Goal: Check status: Check status

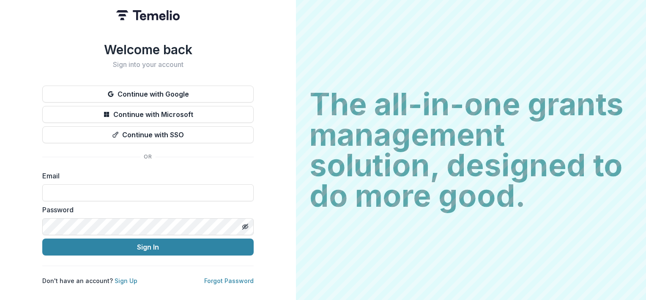
type input "**********"
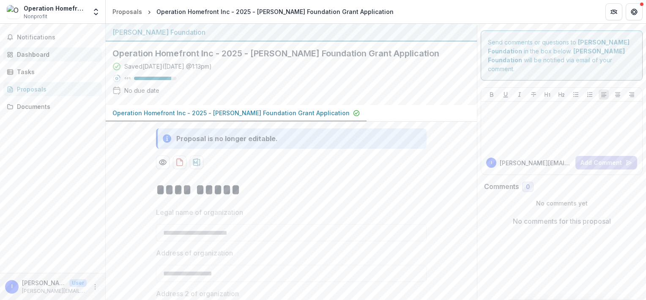
click at [51, 49] on link "Dashboard" at bounding box center [52, 54] width 99 height 14
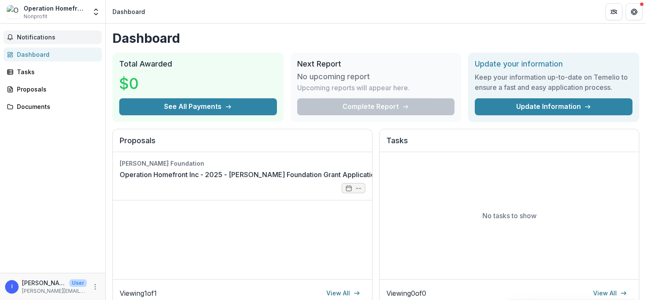
click at [76, 32] on button "Notifications" at bounding box center [52, 37] width 99 height 14
click at [322, 37] on h1 "Dashboard" at bounding box center [376, 37] width 527 height 15
click at [166, 169] on link "Operation Homefront Inc - 2025 - [PERSON_NAME] Foundation Grant Application" at bounding box center [249, 174] width 259 height 10
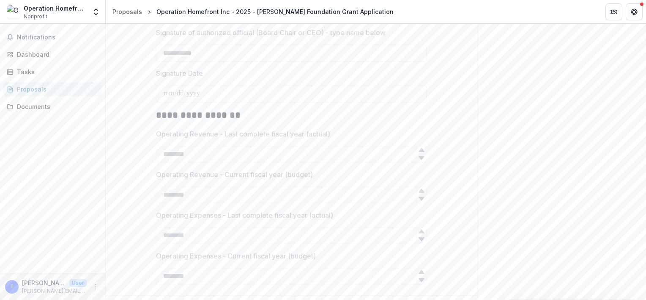
scroll to position [1196, 0]
